Goal: Information Seeking & Learning: Learn about a topic

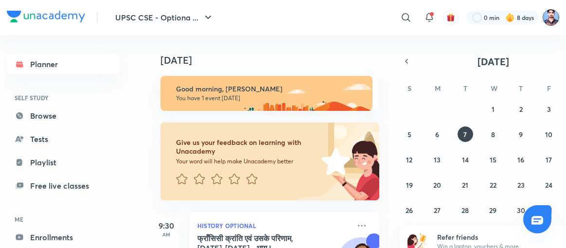
click at [556, 15] on img at bounding box center [551, 17] width 17 height 17
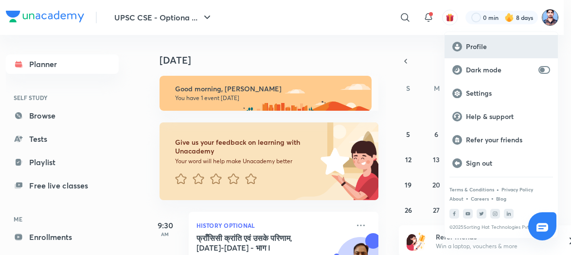
click at [470, 43] on p "Profile" at bounding box center [508, 46] width 84 height 9
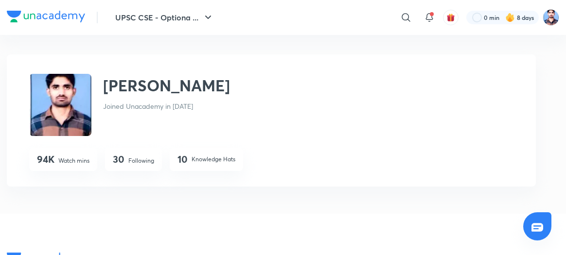
click at [136, 155] on div "30 Following" at bounding box center [133, 159] width 57 height 23
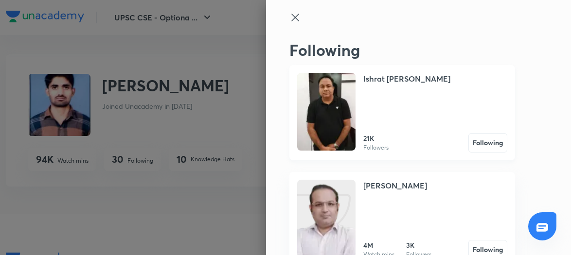
click at [343, 114] on img at bounding box center [326, 112] width 58 height 78
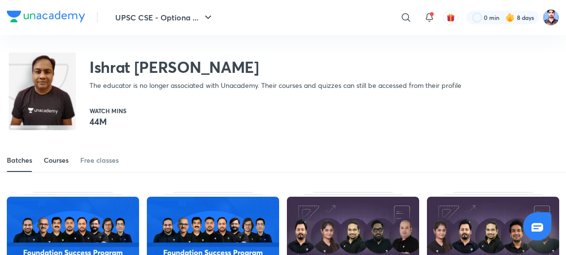
click at [55, 162] on div "Courses" at bounding box center [56, 161] width 25 height 10
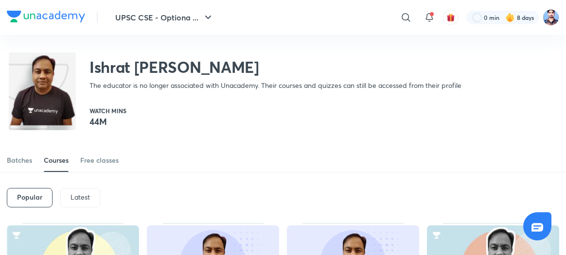
click at [76, 197] on p "Latest" at bounding box center [79, 197] width 19 height 8
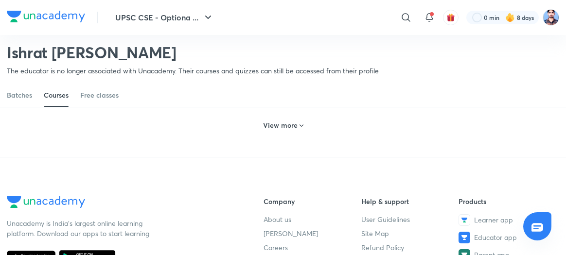
scroll to position [547, 0]
click at [282, 130] on div "View more" at bounding box center [283, 125] width 48 height 16
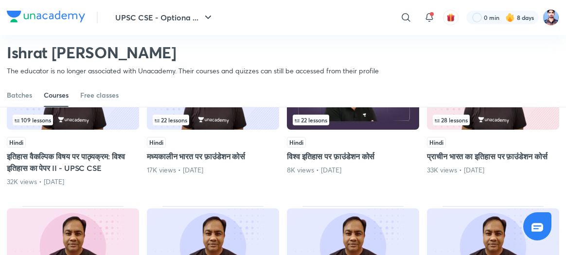
scroll to position [762, 0]
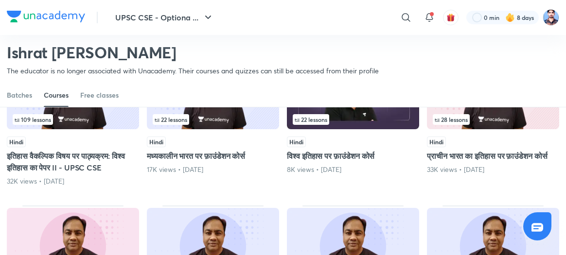
click at [102, 125] on div "109 lessons" at bounding box center [73, 119] width 121 height 11
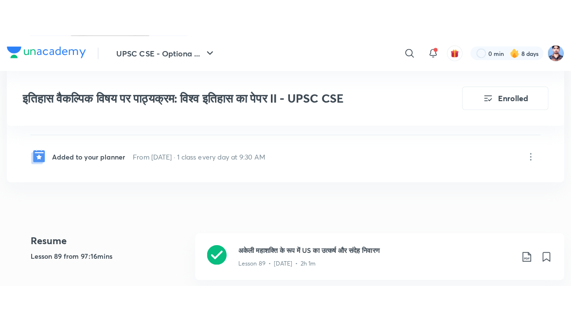
scroll to position [229, 0]
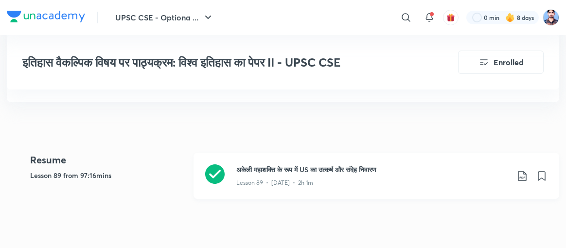
click at [213, 170] on icon at bounding box center [214, 173] width 19 height 19
